Goal: Task Accomplishment & Management: Use online tool/utility

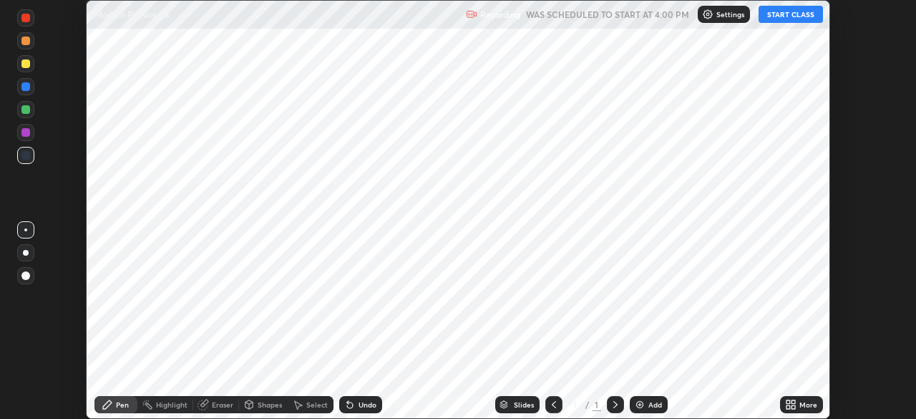
scroll to position [419, 915]
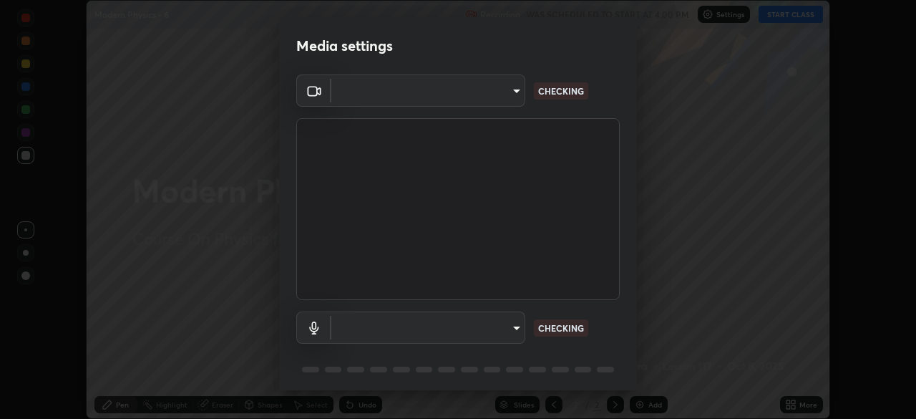
type input "5b0ce39d11be3a435715daab6ad7fa25508616855f5d18a60cdf0faa8df0ce2b"
click at [513, 323] on body "Erase all Modern Physics - 6 Recording WAS SCHEDULED TO START AT 4:00 PM Settin…" at bounding box center [458, 209] width 916 height 419
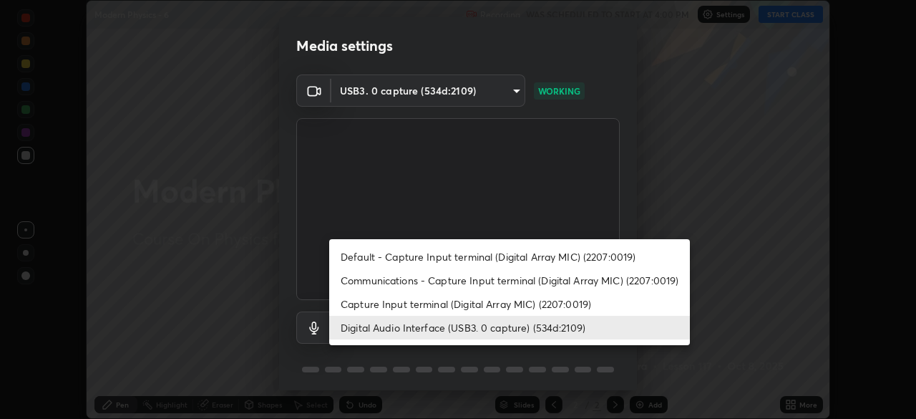
click at [510, 307] on li "Capture Input terminal (Digital Array MIC) (2207:0019)" at bounding box center [509, 304] width 361 height 24
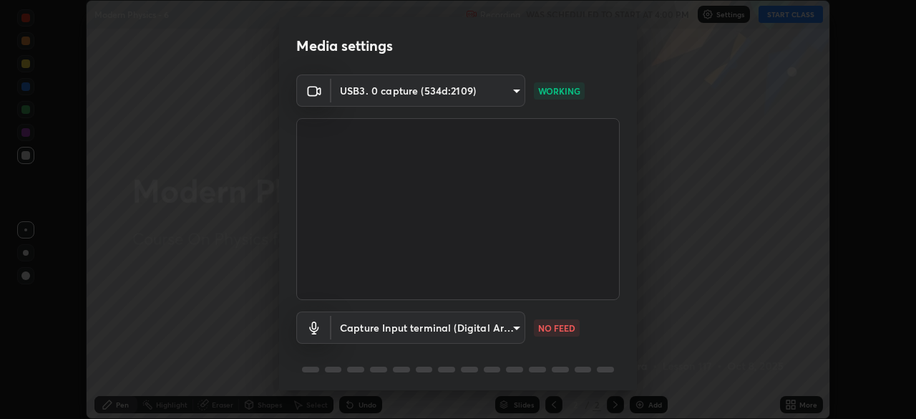
click at [514, 327] on body "Erase all Modern Physics - 6 Recording WAS SCHEDULED TO START AT 4:00 PM Settin…" at bounding box center [458, 209] width 916 height 419
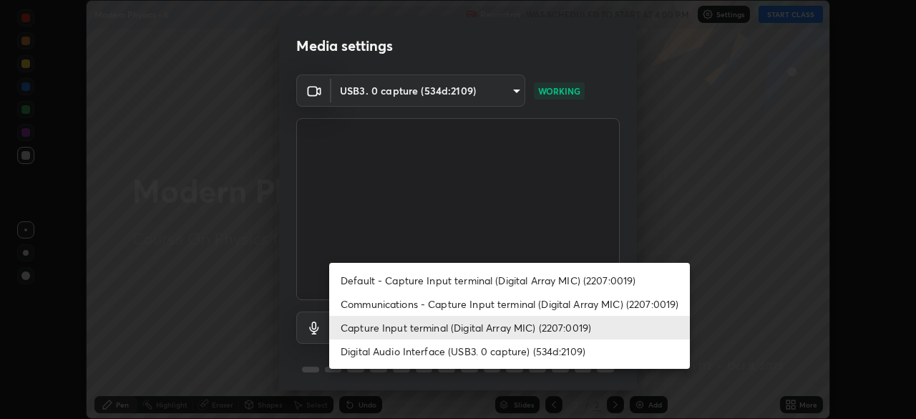
click at [510, 345] on li "Digital Audio Interface (USB3. 0 capture) (534d:2109)" at bounding box center [509, 351] width 361 height 24
type input "a79e2c37a3e820974fa073ddb46aa6e630d5ecfd19982edee8f34e1274aecea6"
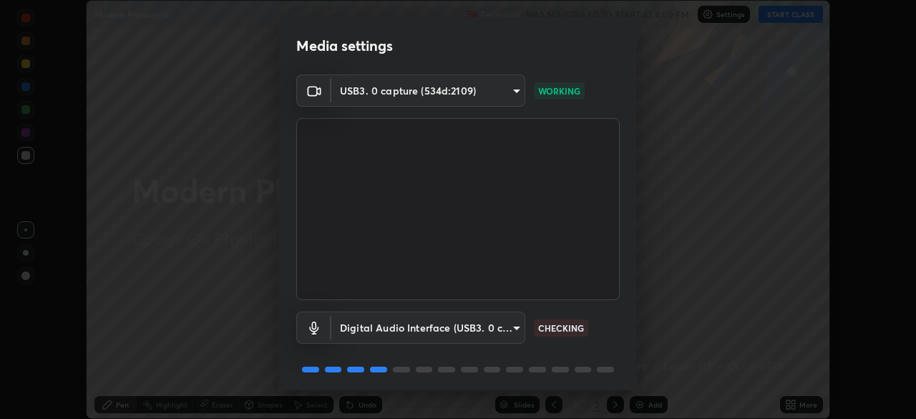
scroll to position [51, 0]
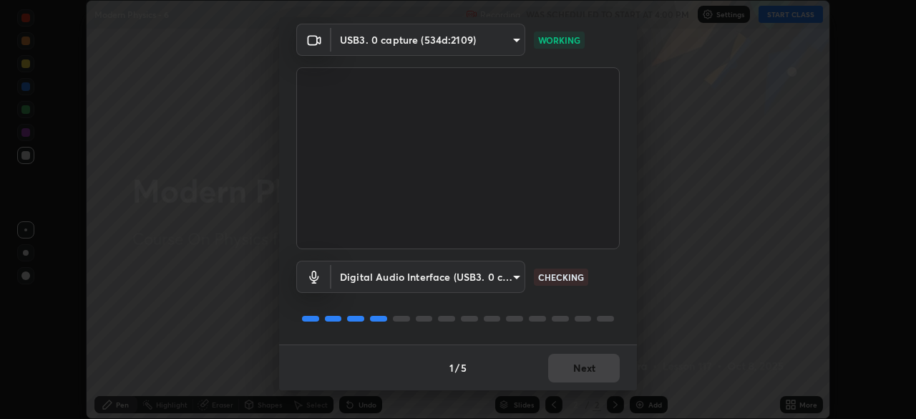
click at [630, 298] on div "USB3. 0 capture (534d:2109) 5b0ce39d11be3a435715daab6ad7fa25508616855f5d18a60cd…" at bounding box center [458, 184] width 358 height 321
click at [600, 368] on button "Next" at bounding box center [584, 367] width 72 height 29
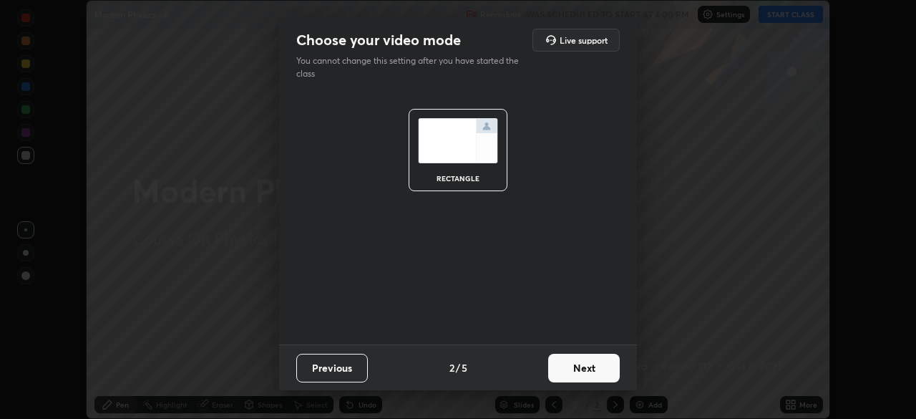
scroll to position [0, 0]
click at [602, 376] on button "Next" at bounding box center [584, 367] width 72 height 29
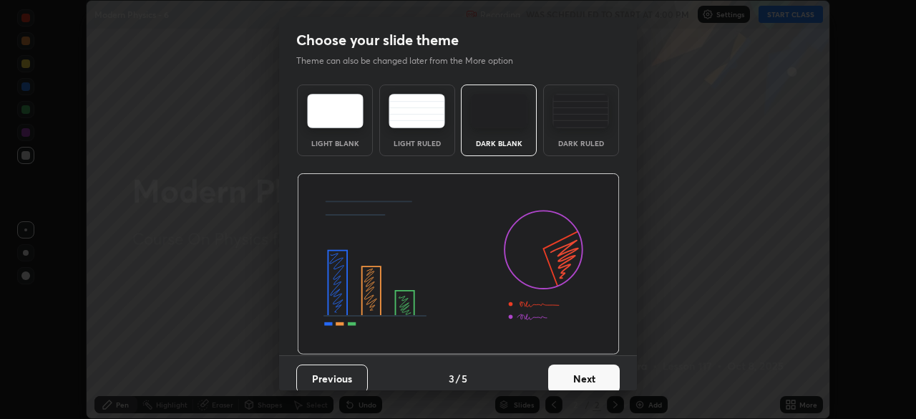
click at [608, 379] on button "Next" at bounding box center [584, 378] width 72 height 29
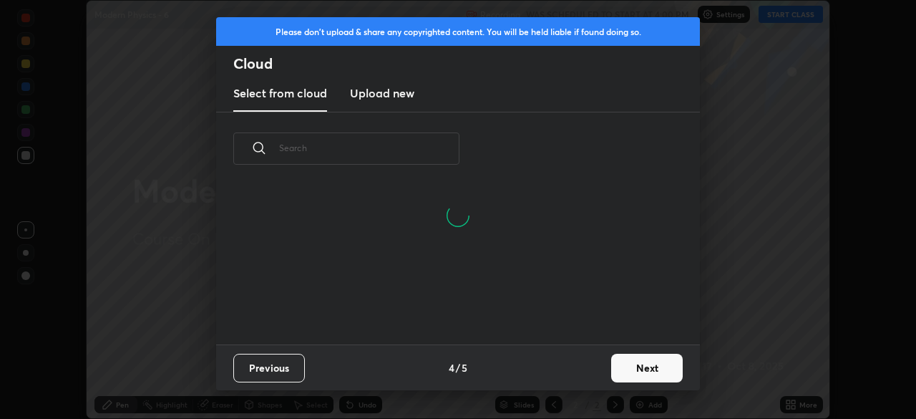
click at [626, 377] on button "Next" at bounding box center [647, 367] width 72 height 29
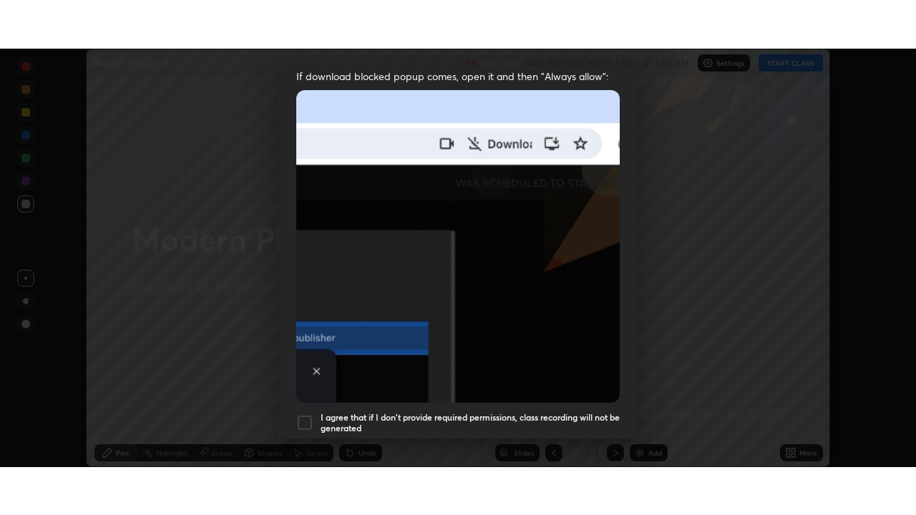
scroll to position [343, 0]
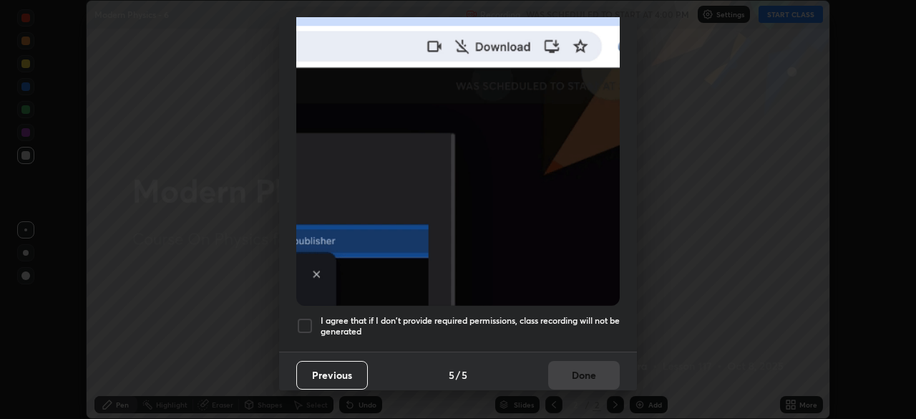
click at [580, 324] on h5 "I agree that if I don't provide required permissions, class recording will not …" at bounding box center [470, 326] width 299 height 22
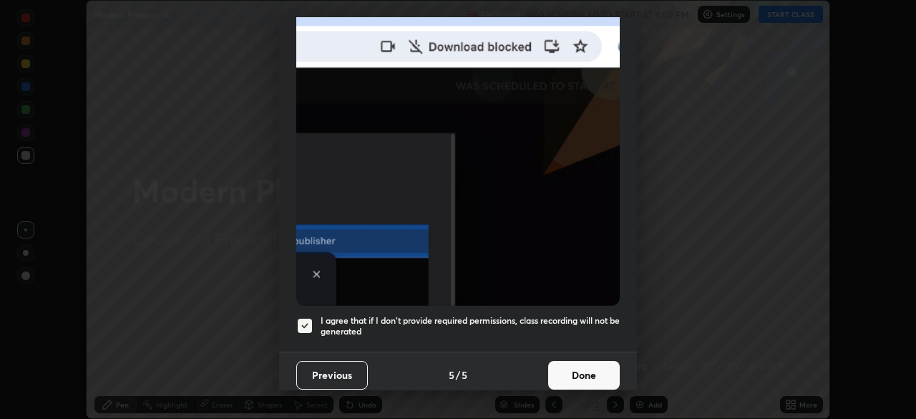
click at [585, 374] on button "Done" at bounding box center [584, 375] width 72 height 29
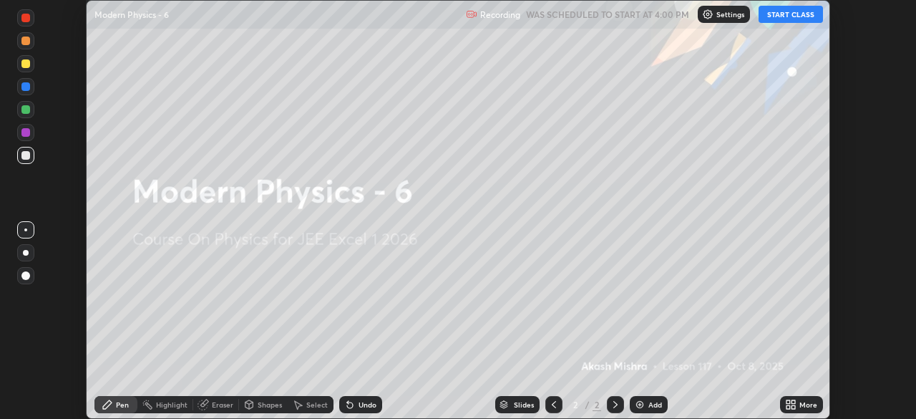
click at [789, 13] on button "START CLASS" at bounding box center [790, 14] width 64 height 17
click at [795, 404] on icon at bounding box center [793, 402] width 4 height 4
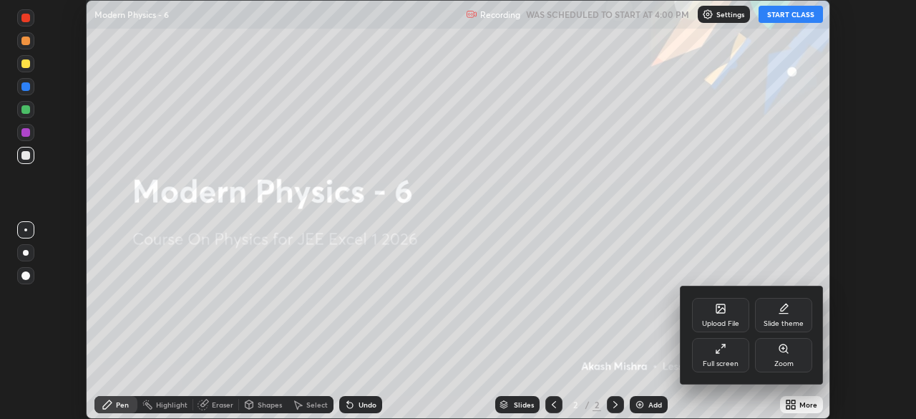
click at [711, 355] on div "Full screen" at bounding box center [720, 355] width 57 height 34
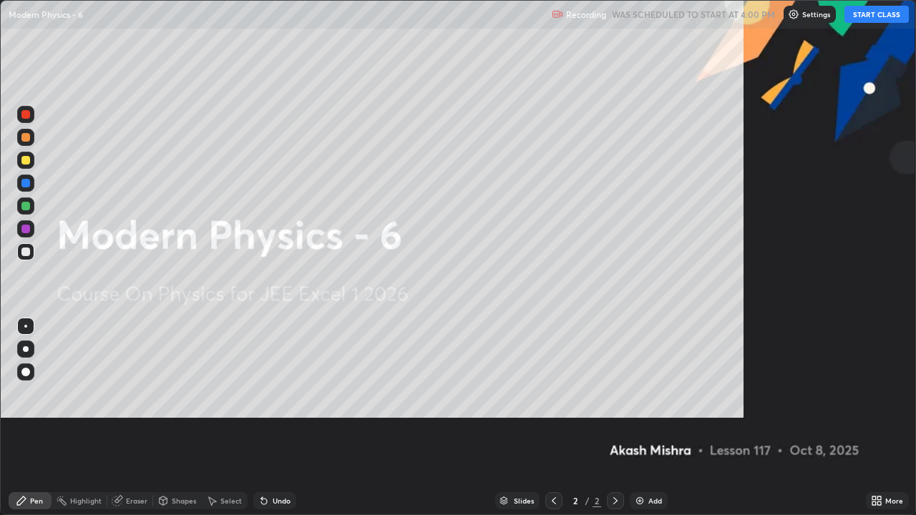
scroll to position [515, 916]
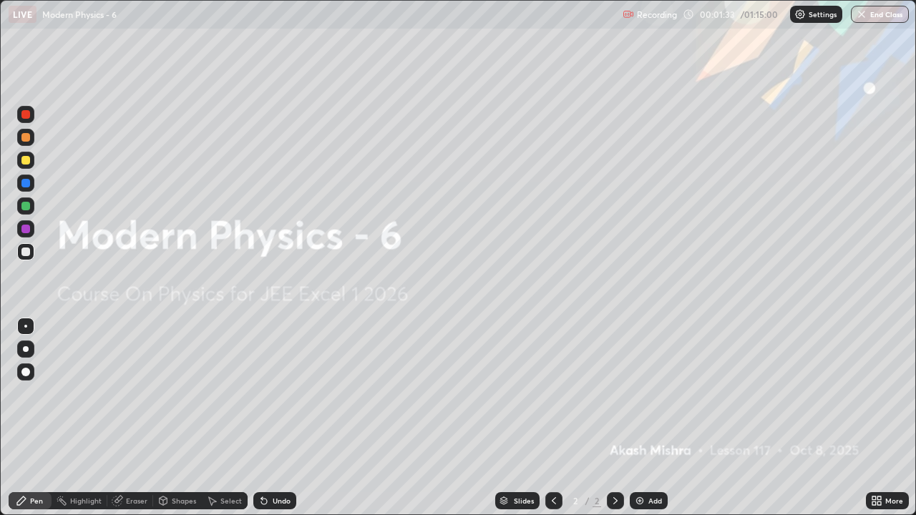
click at [648, 418] on div "Add" at bounding box center [655, 500] width 14 height 7
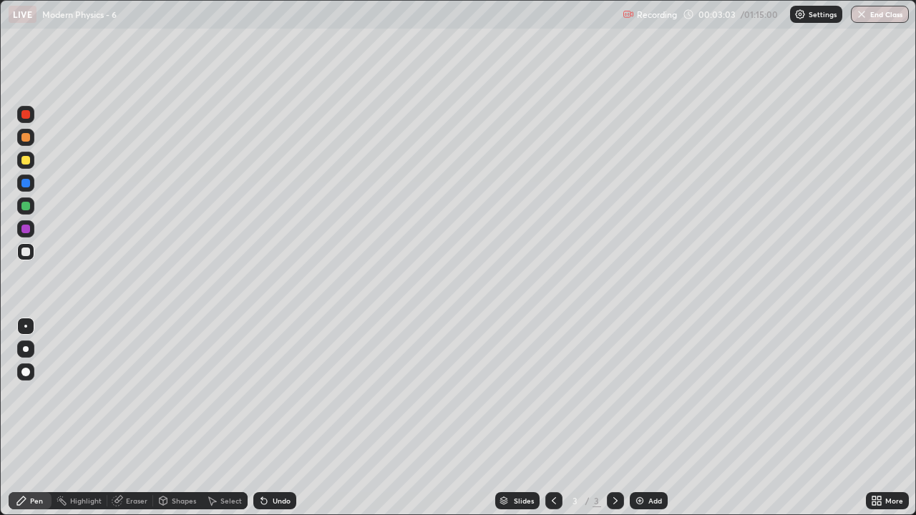
click at [278, 418] on div "Undo" at bounding box center [282, 500] width 18 height 7
click at [34, 253] on div at bounding box center [25, 251] width 17 height 17
click at [273, 418] on div "Undo" at bounding box center [274, 500] width 43 height 17
click at [274, 418] on div "Undo" at bounding box center [274, 500] width 43 height 17
click at [271, 418] on div "Undo" at bounding box center [274, 500] width 43 height 17
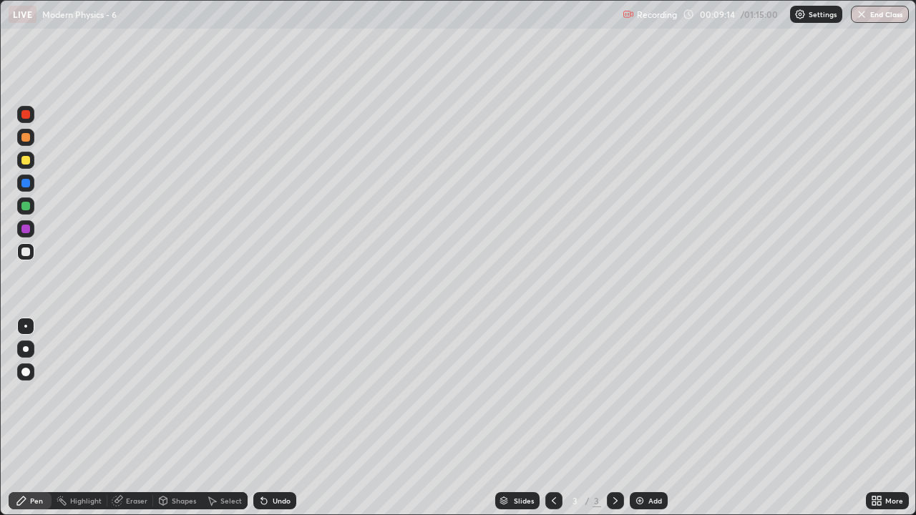
click at [275, 418] on div "Undo" at bounding box center [282, 500] width 18 height 7
click at [648, 418] on div "Add" at bounding box center [655, 500] width 14 height 7
click at [26, 137] on div at bounding box center [25, 137] width 9 height 9
click at [24, 251] on div at bounding box center [25, 252] width 9 height 9
click at [277, 418] on div "Undo" at bounding box center [282, 500] width 18 height 7
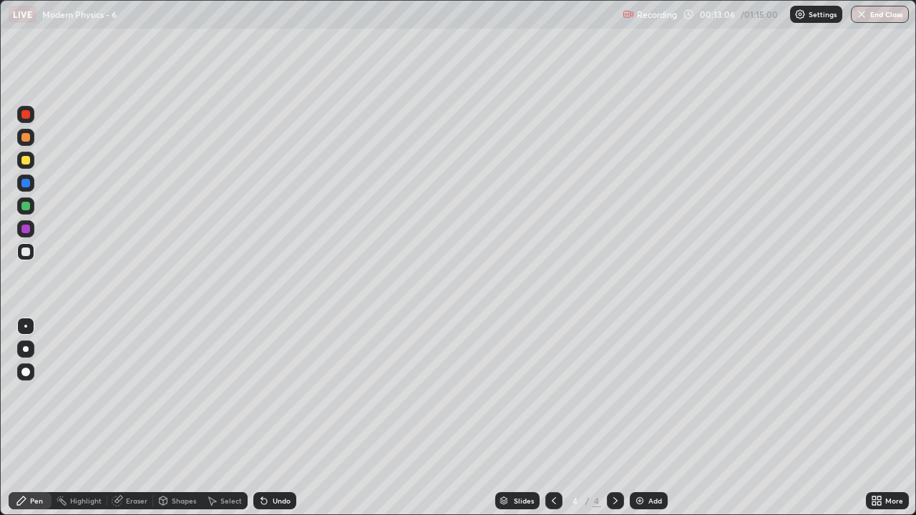
click at [279, 418] on div "Undo" at bounding box center [282, 500] width 18 height 7
click at [33, 168] on div at bounding box center [25, 160] width 17 height 23
click at [31, 250] on div at bounding box center [25, 251] width 17 height 17
click at [26, 160] on div at bounding box center [25, 160] width 9 height 9
click at [31, 250] on div at bounding box center [25, 251] width 17 height 17
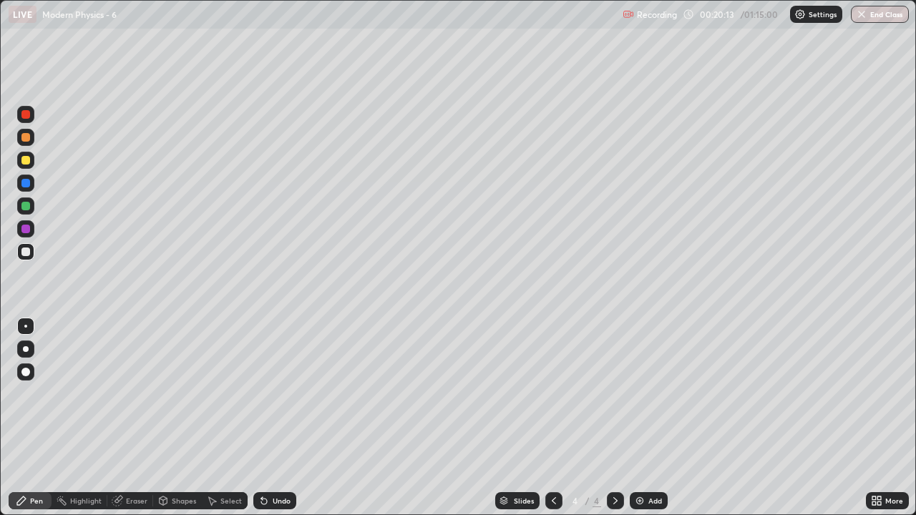
click at [26, 229] on div at bounding box center [25, 229] width 9 height 9
click at [273, 418] on div "Undo" at bounding box center [282, 500] width 18 height 7
click at [280, 418] on div "Undo" at bounding box center [282, 500] width 18 height 7
click at [29, 252] on div at bounding box center [25, 252] width 9 height 9
click at [278, 418] on div "Undo" at bounding box center [282, 500] width 18 height 7
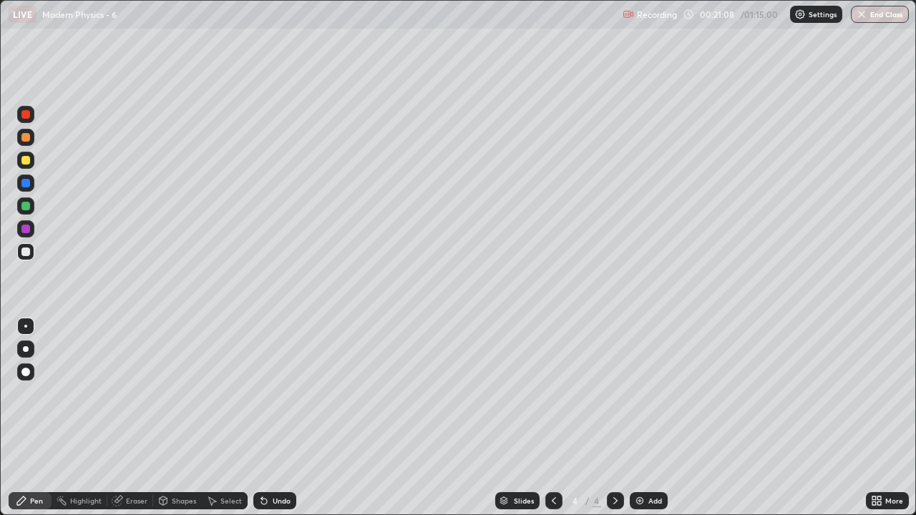
click at [274, 418] on div "Undo" at bounding box center [282, 500] width 18 height 7
click at [649, 418] on div "Add" at bounding box center [655, 500] width 14 height 7
click at [34, 161] on div at bounding box center [25, 160] width 17 height 17
click at [279, 418] on div "Undo" at bounding box center [282, 500] width 18 height 7
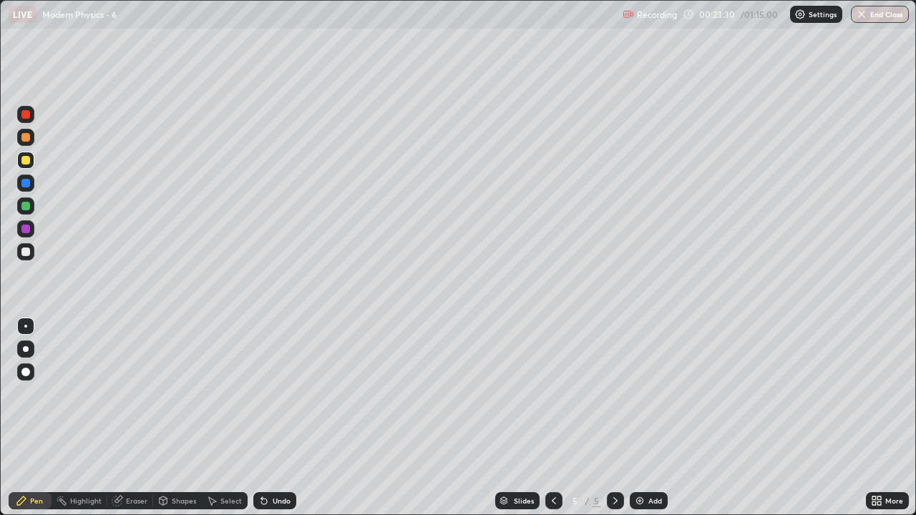
click at [273, 418] on div "Undo" at bounding box center [282, 500] width 18 height 7
click at [29, 207] on div at bounding box center [25, 206] width 9 height 9
click at [26, 161] on div at bounding box center [25, 160] width 9 height 9
click at [269, 418] on div "Undo" at bounding box center [274, 500] width 43 height 17
click at [276, 418] on div "Undo" at bounding box center [282, 500] width 18 height 7
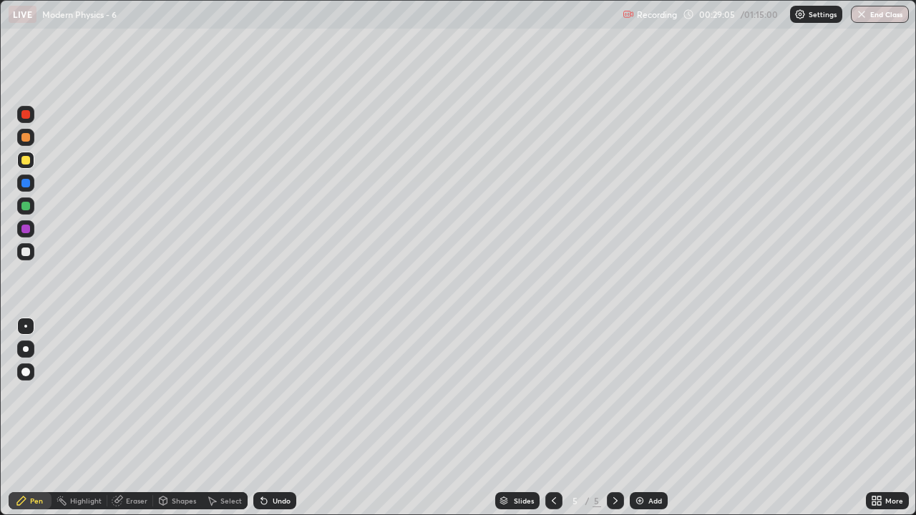
click at [278, 418] on div "Undo" at bounding box center [282, 500] width 18 height 7
click at [283, 418] on div "Undo" at bounding box center [282, 500] width 18 height 7
click at [29, 253] on div at bounding box center [25, 252] width 9 height 9
click at [273, 418] on div "Undo" at bounding box center [282, 500] width 18 height 7
click at [272, 418] on div "Undo" at bounding box center [274, 500] width 43 height 17
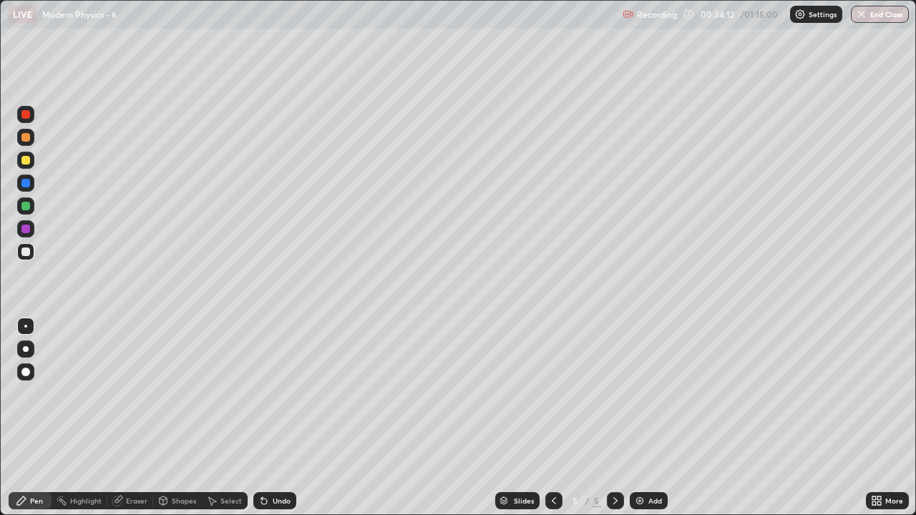
click at [278, 418] on div "Undo" at bounding box center [282, 500] width 18 height 7
click at [280, 418] on div "Undo" at bounding box center [282, 500] width 18 height 7
click at [280, 418] on div "Undo" at bounding box center [274, 500] width 43 height 17
click at [273, 418] on div "Undo" at bounding box center [274, 500] width 43 height 17
click at [272, 418] on div "Undo" at bounding box center [274, 500] width 43 height 17
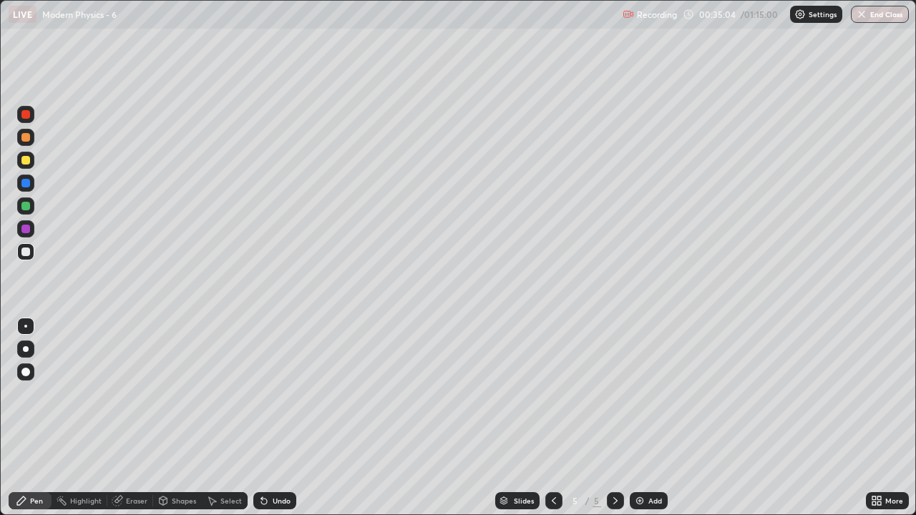
click at [275, 418] on div "Undo" at bounding box center [274, 500] width 43 height 17
click at [272, 418] on div "Undo" at bounding box center [274, 500] width 43 height 17
click at [642, 418] on img at bounding box center [639, 500] width 11 height 11
click at [31, 253] on div at bounding box center [25, 251] width 17 height 17
click at [32, 163] on div at bounding box center [25, 160] width 17 height 17
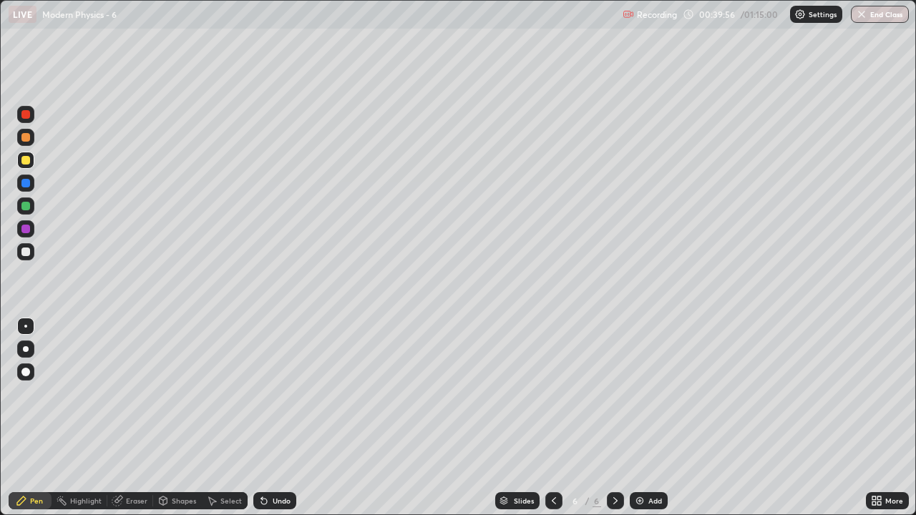
click at [643, 418] on img at bounding box center [639, 500] width 11 height 11
click at [273, 418] on div "Undo" at bounding box center [282, 500] width 18 height 7
click at [283, 418] on div "Undo" at bounding box center [282, 500] width 18 height 7
click at [270, 418] on div "Undo" at bounding box center [274, 500] width 43 height 17
click at [273, 418] on div "Undo" at bounding box center [282, 500] width 18 height 7
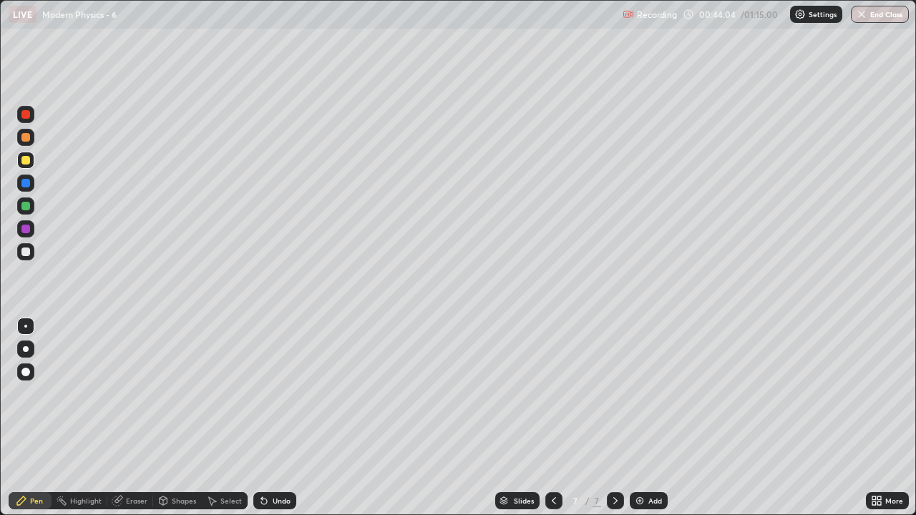
click at [281, 418] on div "Undo" at bounding box center [282, 500] width 18 height 7
click at [277, 418] on div "Undo" at bounding box center [282, 500] width 18 height 7
click at [643, 418] on img at bounding box center [639, 500] width 11 height 11
click at [26, 250] on div at bounding box center [25, 252] width 9 height 9
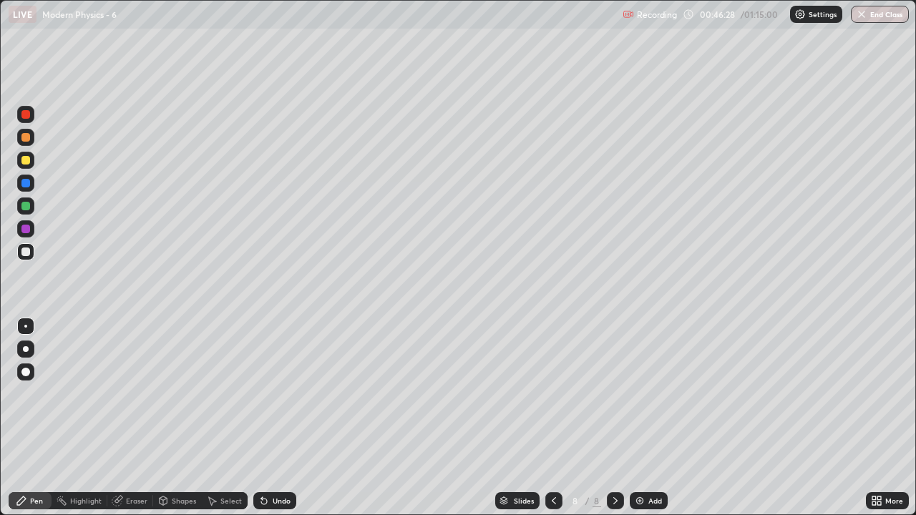
click at [277, 418] on div "Undo" at bounding box center [282, 500] width 18 height 7
click at [31, 164] on div at bounding box center [25, 160] width 17 height 17
click at [270, 418] on div "Undo" at bounding box center [274, 500] width 43 height 17
click at [645, 418] on div "Add" at bounding box center [649, 500] width 38 height 17
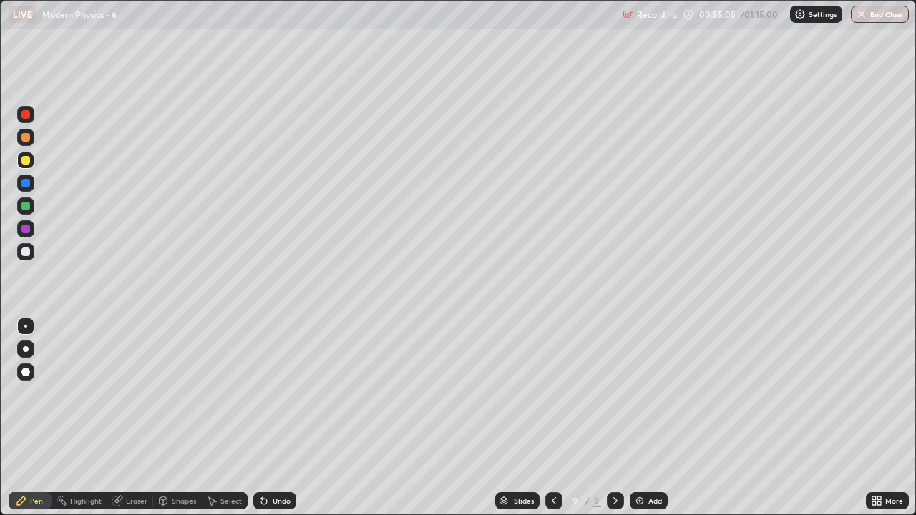
click at [278, 418] on div "Undo" at bounding box center [282, 500] width 18 height 7
click at [277, 418] on div "Undo" at bounding box center [282, 500] width 18 height 7
click at [29, 253] on div at bounding box center [25, 252] width 9 height 9
click at [278, 418] on div "Undo" at bounding box center [274, 500] width 43 height 17
click at [277, 418] on div "Undo" at bounding box center [282, 500] width 18 height 7
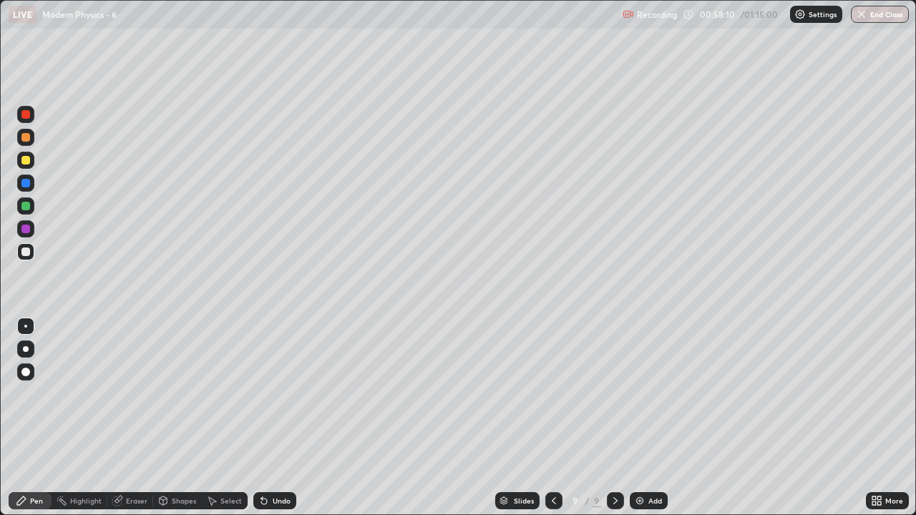
click at [274, 418] on div "Undo" at bounding box center [282, 500] width 18 height 7
click at [270, 418] on div "Undo" at bounding box center [274, 500] width 43 height 17
click at [279, 418] on div "Undo" at bounding box center [282, 500] width 18 height 7
click at [282, 418] on div "Undo" at bounding box center [282, 500] width 18 height 7
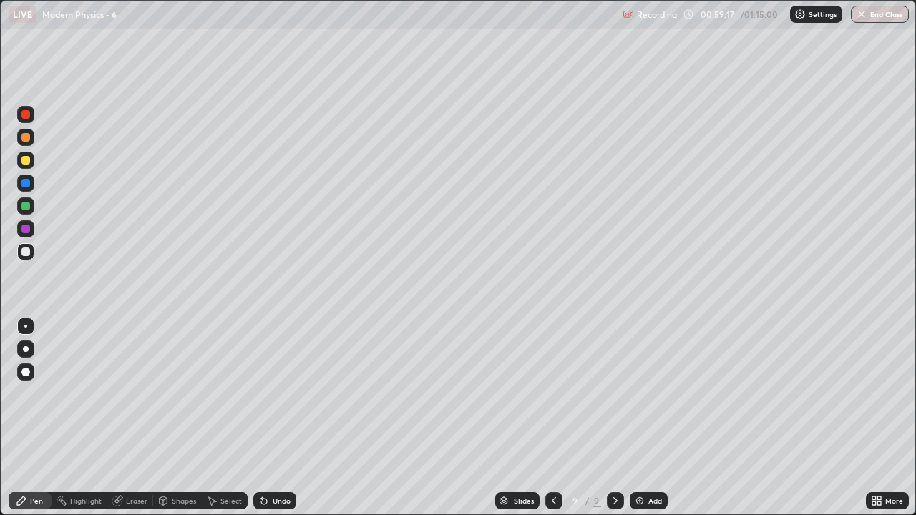
click at [275, 418] on div "Undo" at bounding box center [282, 500] width 18 height 7
click at [645, 418] on div "Add" at bounding box center [649, 500] width 38 height 17
click at [32, 161] on div at bounding box center [25, 160] width 17 height 17
click at [278, 418] on div "Undo" at bounding box center [282, 500] width 18 height 7
click at [280, 418] on div "Undo" at bounding box center [282, 500] width 18 height 7
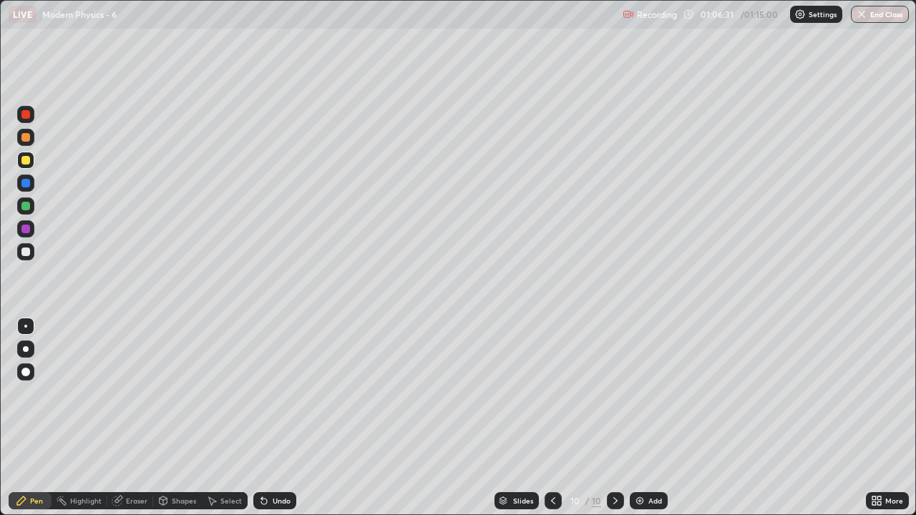
click at [24, 203] on div at bounding box center [25, 206] width 9 height 9
click at [270, 418] on div "Undo" at bounding box center [274, 500] width 43 height 17
click at [273, 418] on div "Undo" at bounding box center [282, 500] width 18 height 7
click at [29, 250] on div at bounding box center [25, 252] width 9 height 9
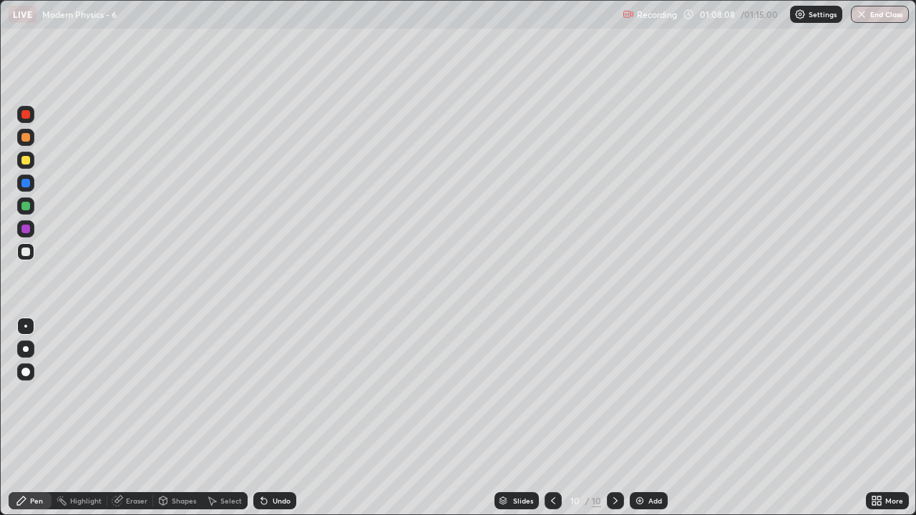
click at [288, 418] on div "Undo" at bounding box center [282, 500] width 18 height 7
click at [283, 418] on div "Undo" at bounding box center [282, 500] width 18 height 7
click at [287, 418] on div "Undo" at bounding box center [274, 500] width 43 height 17
click at [866, 17] on button "End Class" at bounding box center [880, 14] width 58 height 17
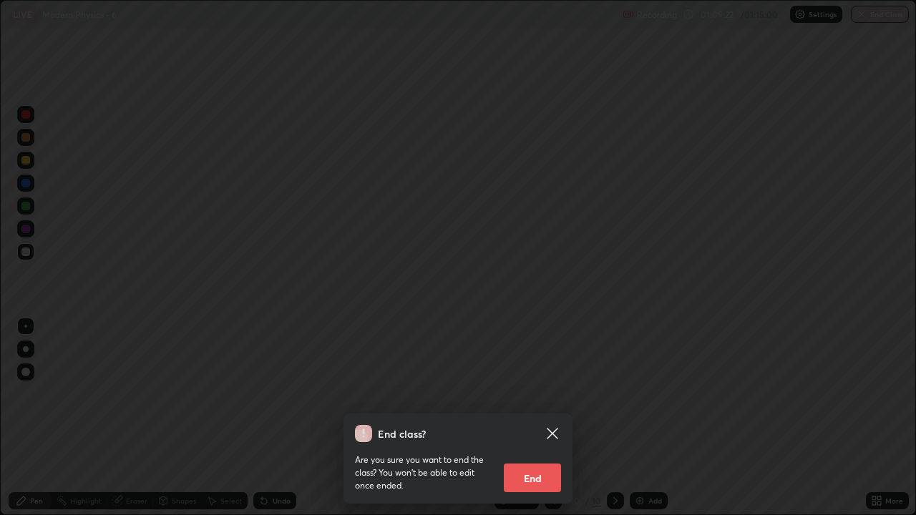
click at [539, 418] on button "End" at bounding box center [532, 478] width 57 height 29
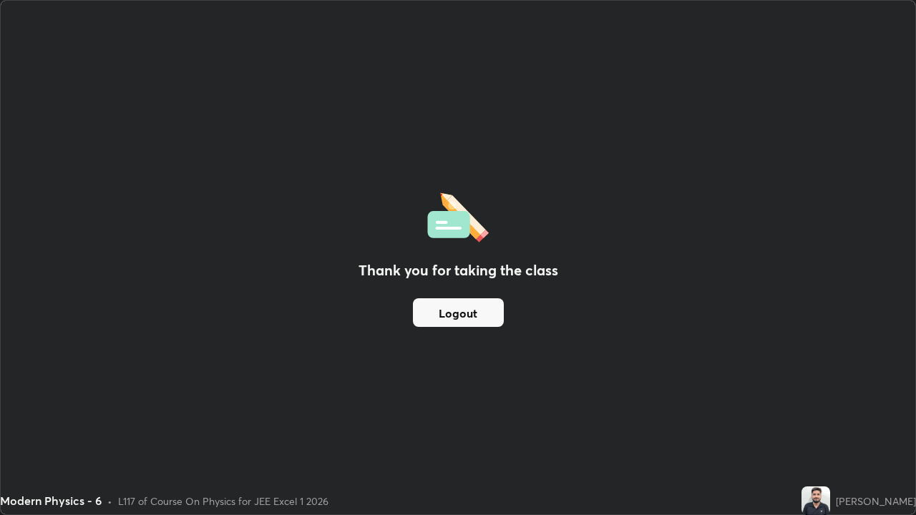
click at [443, 312] on button "Logout" at bounding box center [458, 312] width 91 height 29
